Goal: Information Seeking & Learning: Compare options

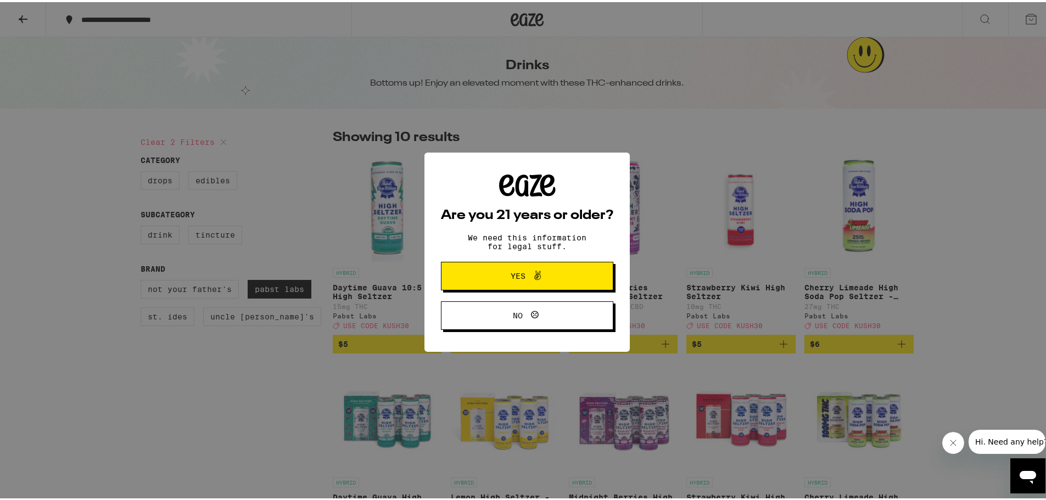
click at [559, 277] on span "Yes" at bounding box center [526, 274] width 83 height 14
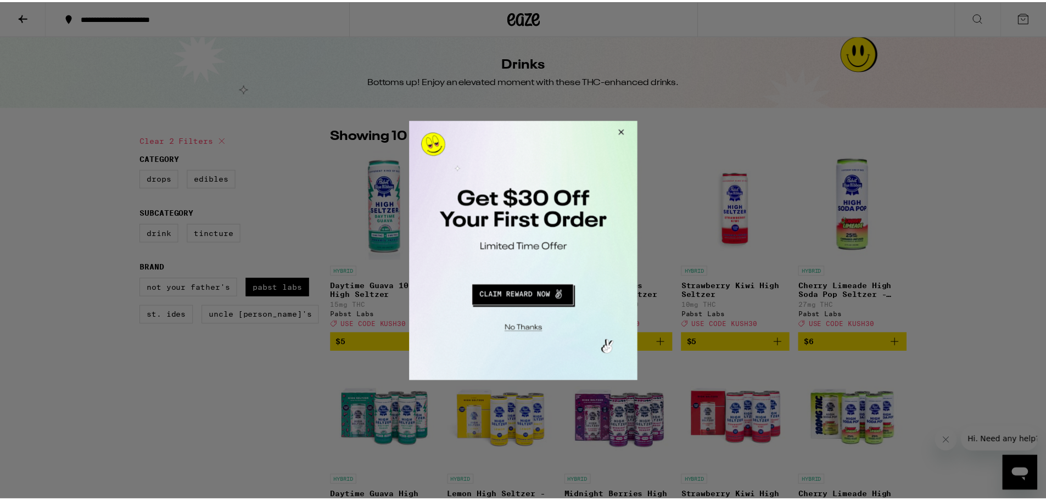
click at [615, 131] on button "Close Modal" at bounding box center [621, 133] width 30 height 26
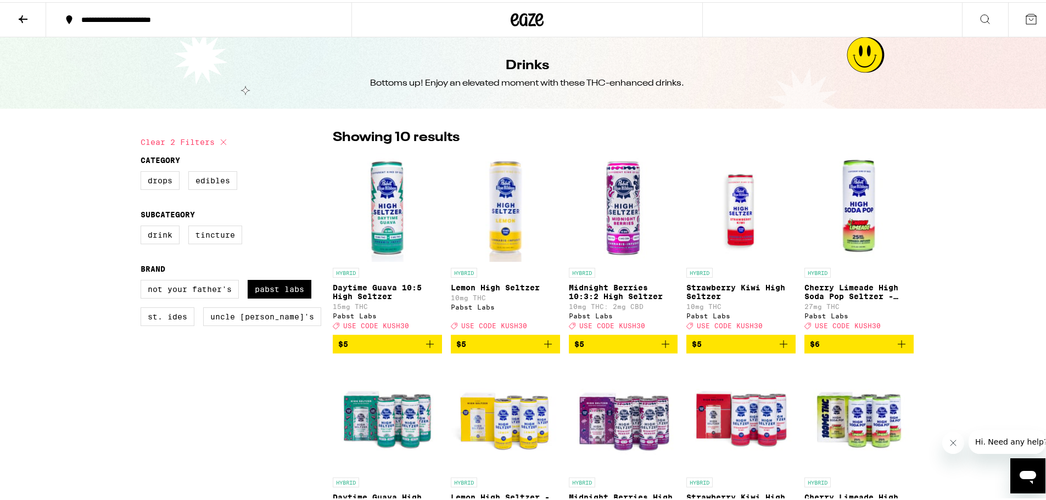
click at [510, 209] on img "Open page for Lemon High Seltzer from Pabst Labs" at bounding box center [505, 205] width 109 height 110
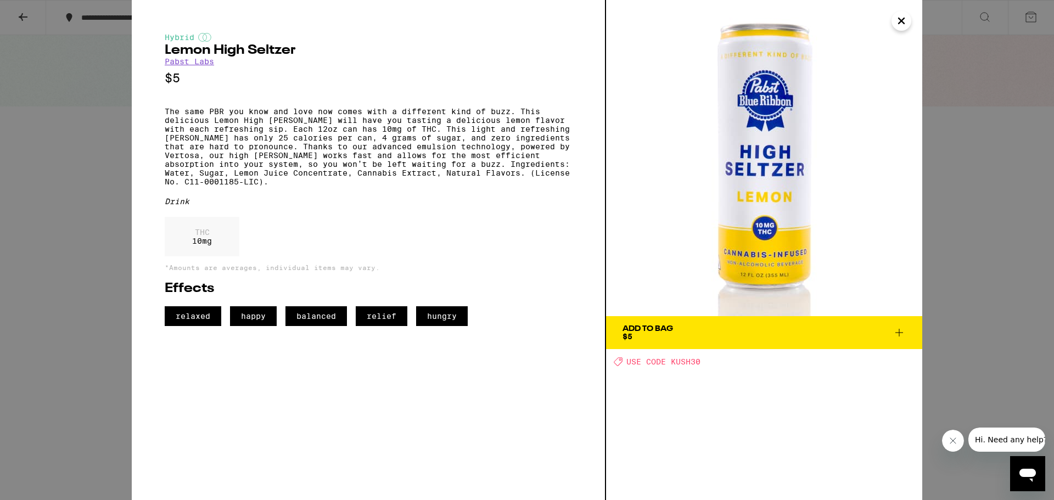
click at [1046, 75] on div "Hybrid Lemon High [PERSON_NAME] [PERSON_NAME] Labs $5 The same PBR you know and…" at bounding box center [527, 250] width 1054 height 500
click at [895, 23] on button "Close" at bounding box center [902, 21] width 20 height 20
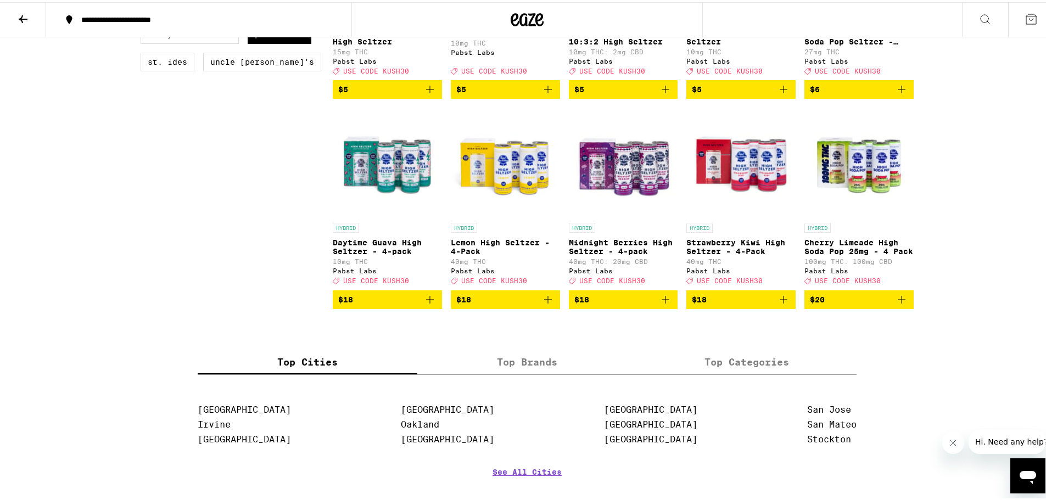
scroll to position [275, 0]
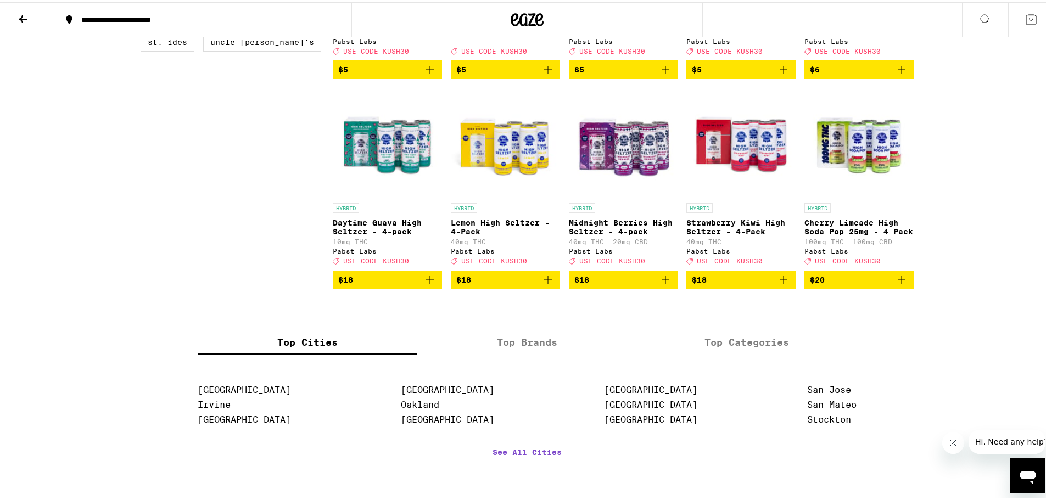
drag, startPoint x: 392, startPoint y: 161, endPoint x: 366, endPoint y: 152, distance: 26.9
click at [366, 152] on img "Open page for Daytime Guava High Seltzer - 4-pack from Pabst Labs" at bounding box center [387, 141] width 109 height 110
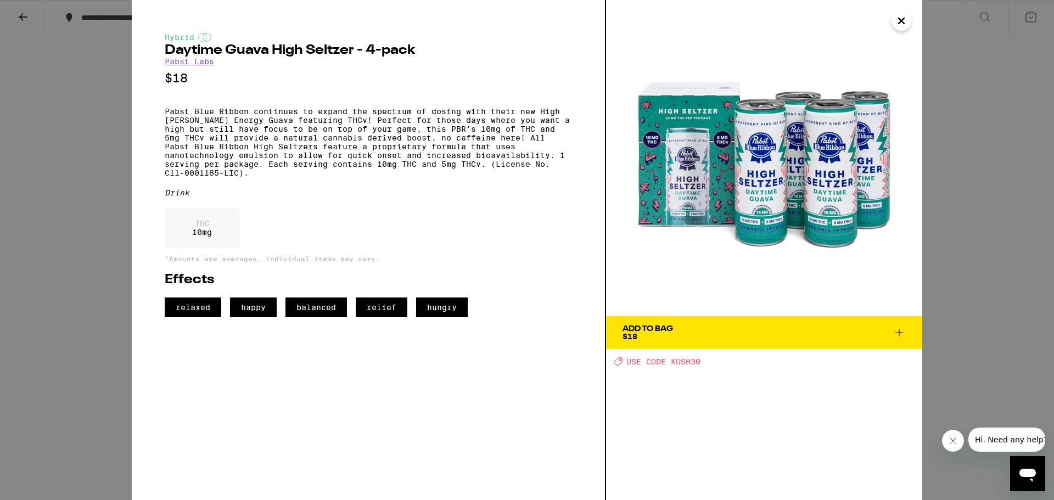
drag, startPoint x: 1017, startPoint y: 308, endPoint x: 1002, endPoint y: 237, distance: 72.5
click at [1015, 308] on div "Hybrid Daytime Guava High [PERSON_NAME] - 4-pack Pabst Labs $18 Pabst Blue Ribb…" at bounding box center [527, 250] width 1054 height 500
click at [906, 23] on icon "Close" at bounding box center [901, 21] width 13 height 16
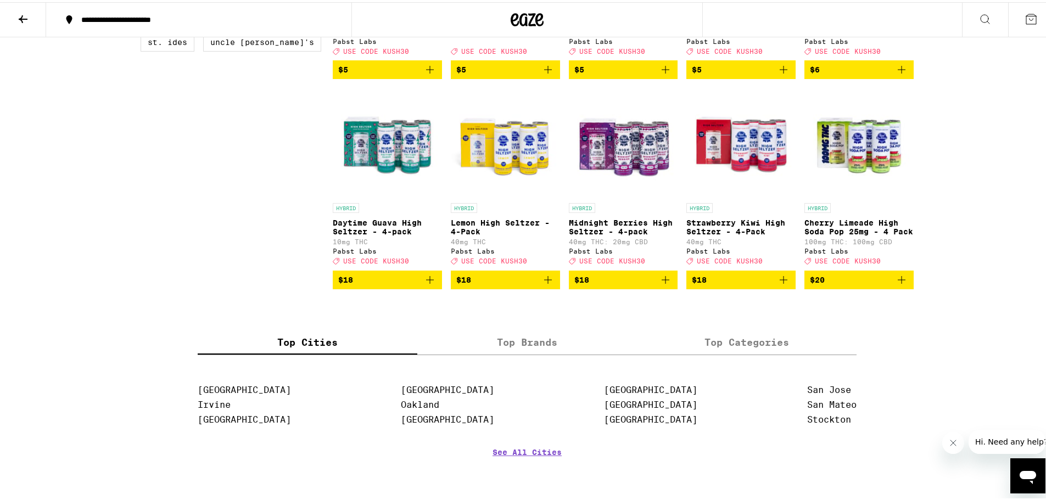
click at [527, 155] on img "Open page for Lemon High Seltzer - 4-Pack from Pabst Labs" at bounding box center [505, 141] width 109 height 110
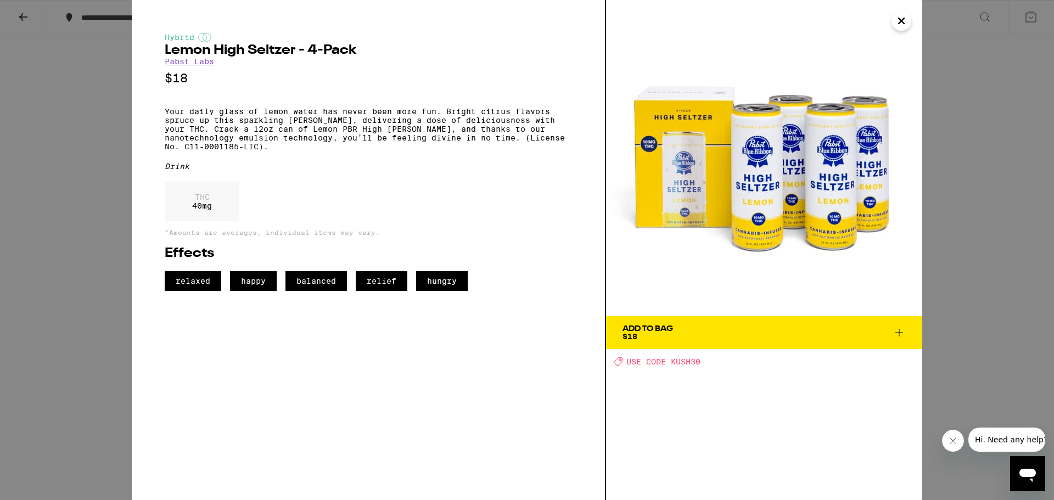
click at [911, 10] on img at bounding box center [764, 158] width 316 height 316
click at [898, 24] on icon "Close" at bounding box center [901, 21] width 13 height 16
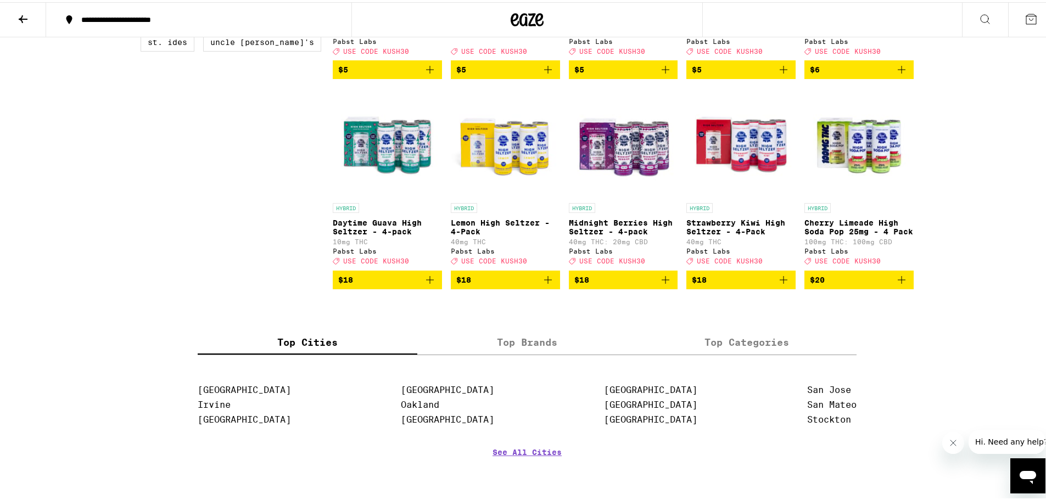
click at [621, 149] on img "Open page for Midnight Berries High Seltzer - 4-pack from Pabst Labs" at bounding box center [623, 141] width 109 height 110
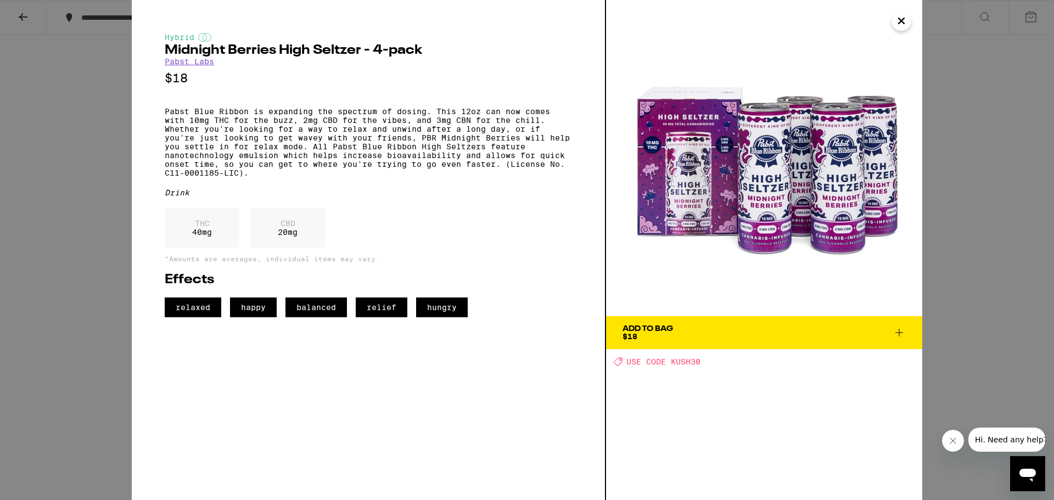
drag, startPoint x: 435, startPoint y: 206, endPoint x: 657, endPoint y: 226, distance: 222.8
click at [435, 197] on div "Drink" at bounding box center [369, 192] width 408 height 9
click at [908, 24] on icon "Close" at bounding box center [901, 21] width 13 height 16
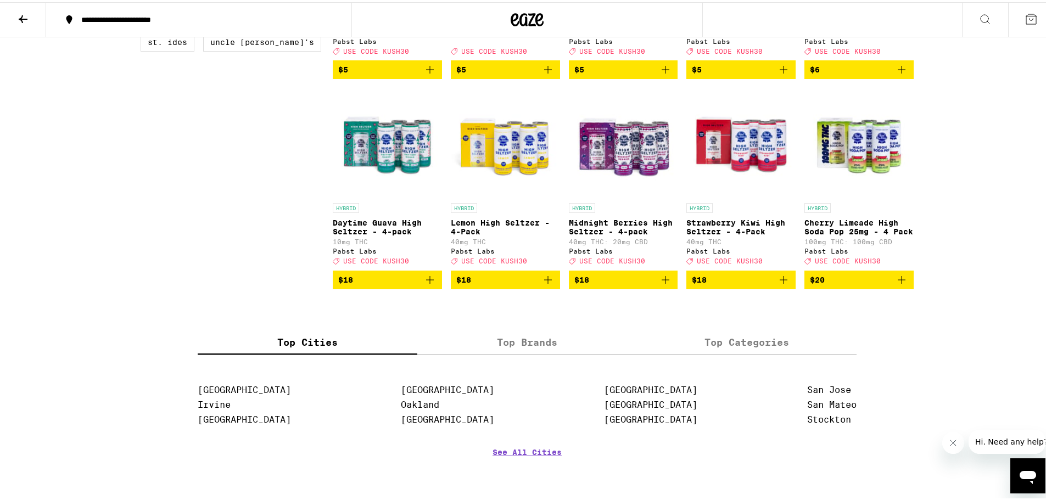
click at [754, 174] on img "Open page for Strawberry Kiwi High Seltzer - 4-Pack from Pabst Labs" at bounding box center [741, 141] width 109 height 110
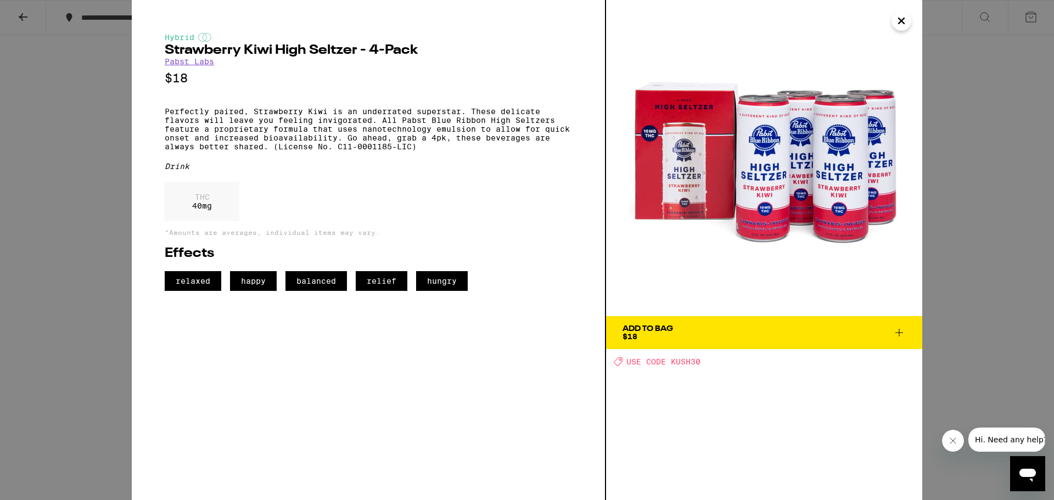
click at [907, 18] on icon "Close" at bounding box center [901, 21] width 13 height 16
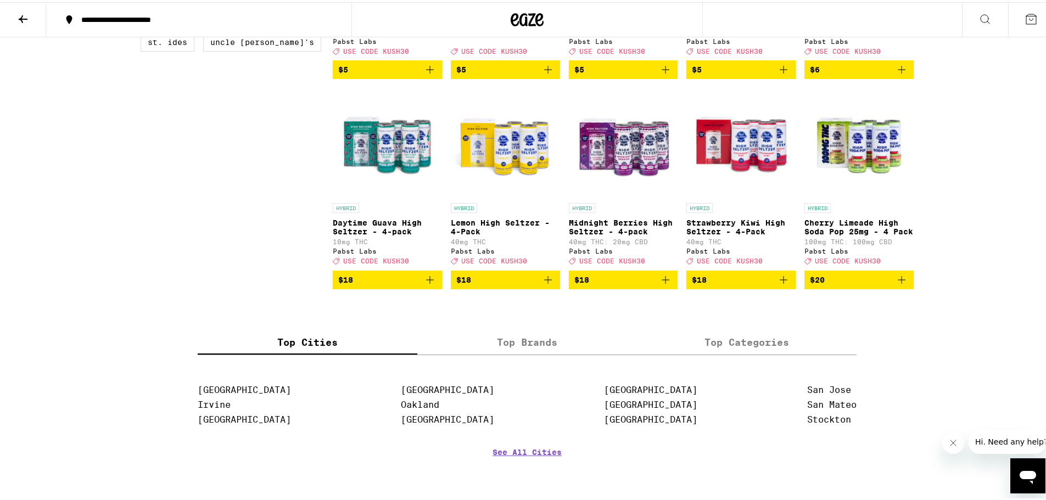
click at [841, 175] on img "Open page for Cherry Limeade High Soda Pop 25mg - 4 Pack from Pabst Labs" at bounding box center [859, 141] width 109 height 110
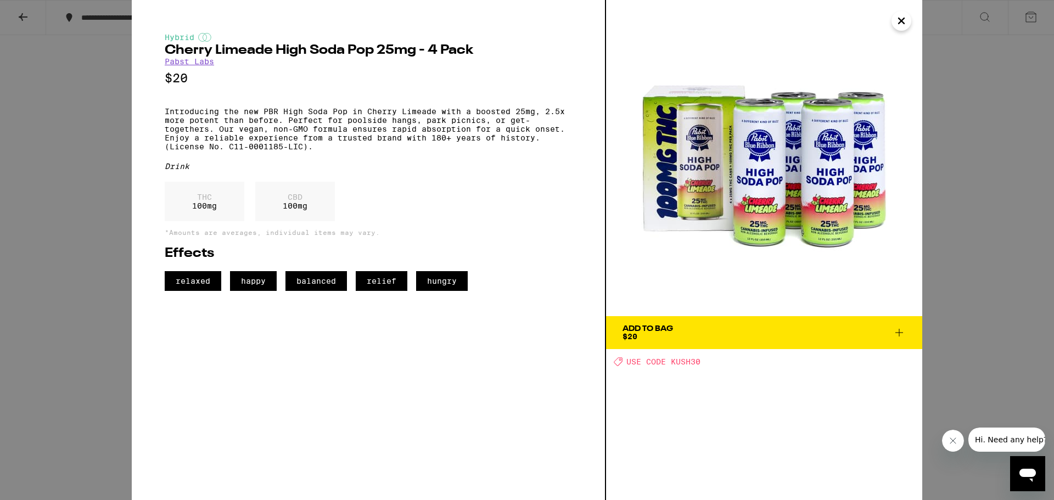
drag, startPoint x: 1040, startPoint y: 175, endPoint x: 1033, endPoint y: 163, distance: 13.6
click at [1040, 175] on div "Hybrid Cherry Limeade High Soda Pop 25mg - 4 Pack Pabst Labs $20 Introducing th…" at bounding box center [527, 250] width 1054 height 500
click at [896, 24] on icon "Close" at bounding box center [901, 21] width 13 height 16
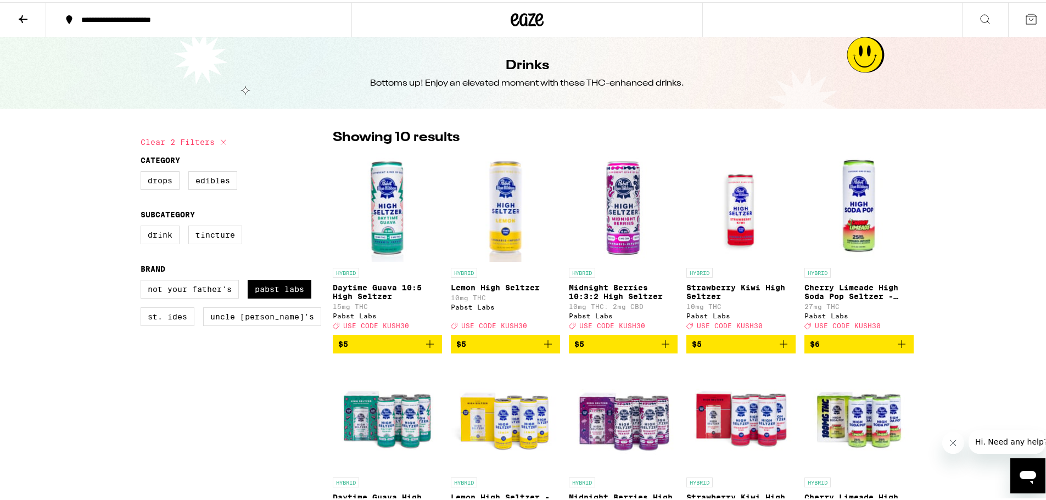
scroll to position [275, 0]
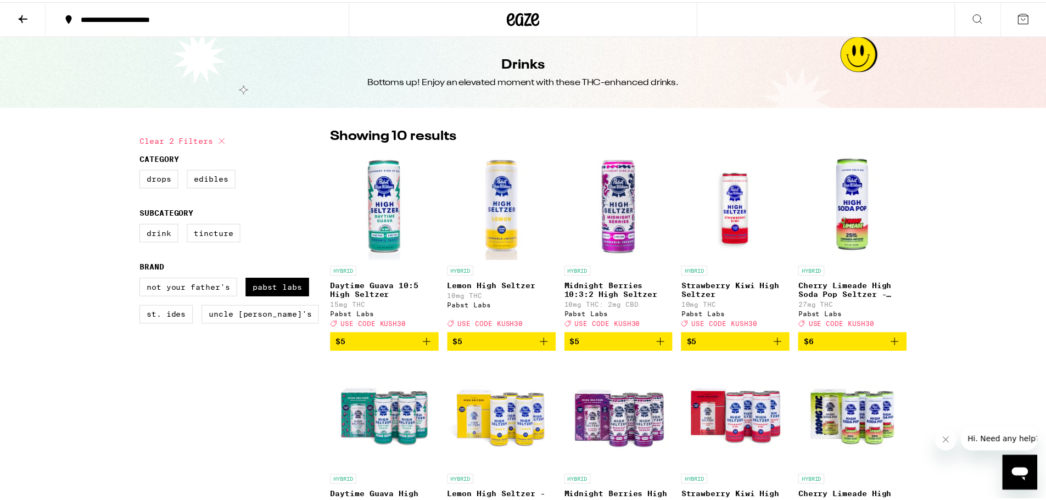
scroll to position [58, 0]
